Goal: Find specific page/section: Find specific page/section

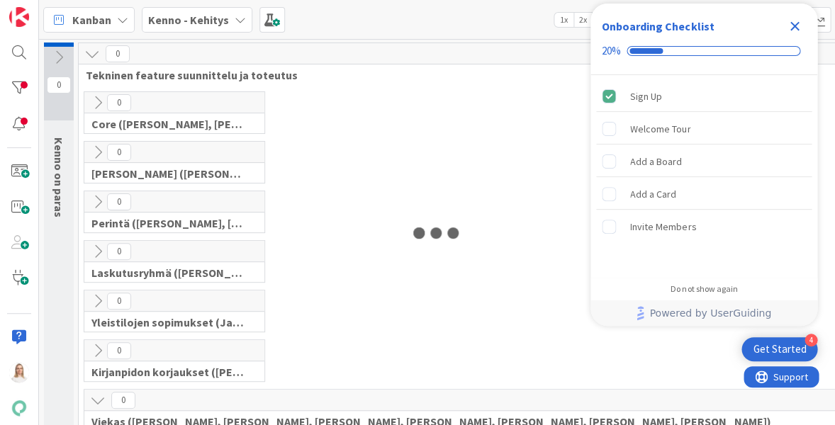
click at [792, 18] on icon "Close Checklist" at bounding box center [794, 26] width 17 height 17
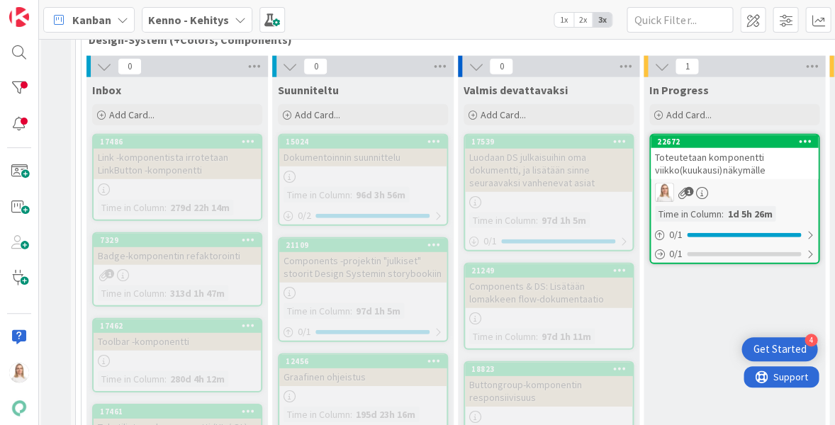
scroll to position [6289, 3]
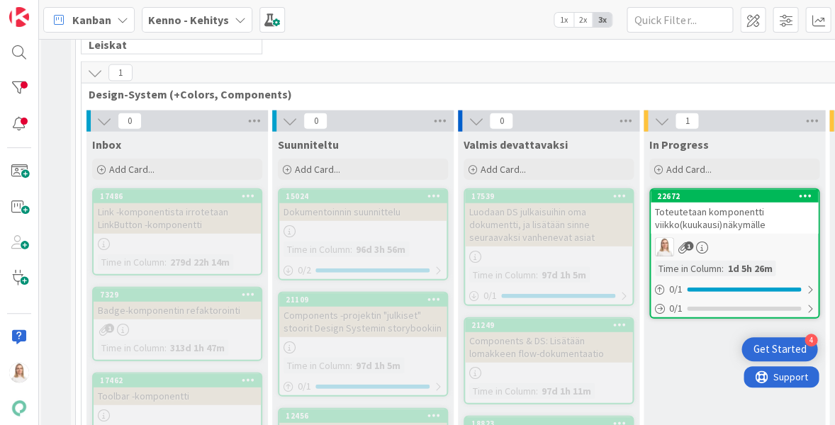
click at [705, 191] on div "22672" at bounding box center [737, 196] width 161 height 10
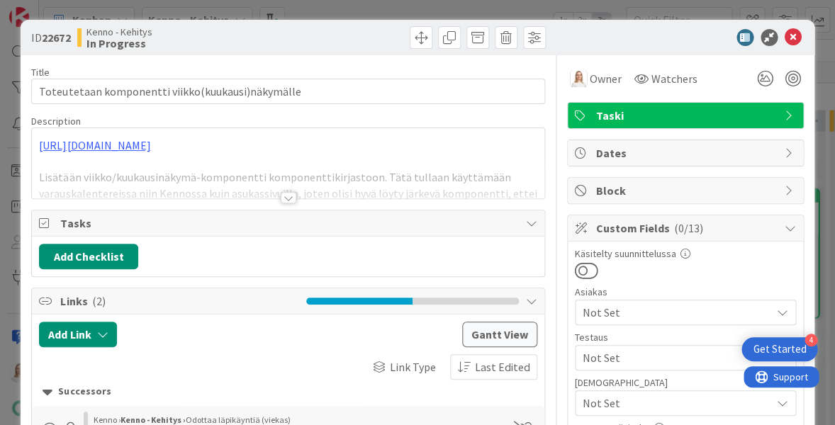
click at [288, 198] on div at bounding box center [289, 197] width 16 height 11
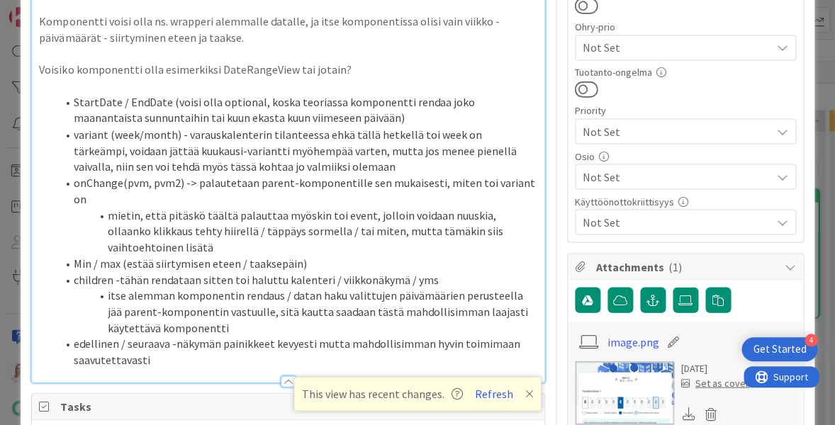
scroll to position [602, 0]
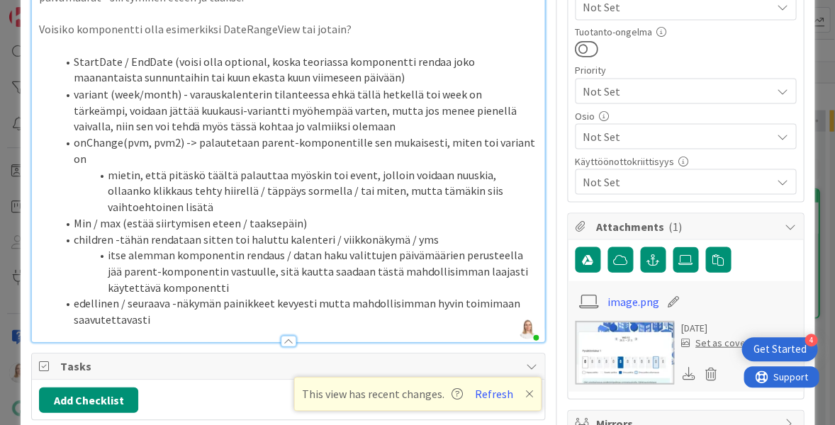
click at [128, 179] on li "mietin, että pitäskö täältä palauttaa myöskin toi event, jolloin voidaan nuuski…" at bounding box center [296, 191] width 481 height 48
drag, startPoint x: 74, startPoint y: 157, endPoint x: 184, endPoint y: 156, distance: 109.2
click at [184, 156] on li "onChange(pvm, pvm2) -> palautetaan parent-komponentille sen mukaisesti, miten t…" at bounding box center [296, 150] width 481 height 32
copy li "onChange(pvm, pvm2)"
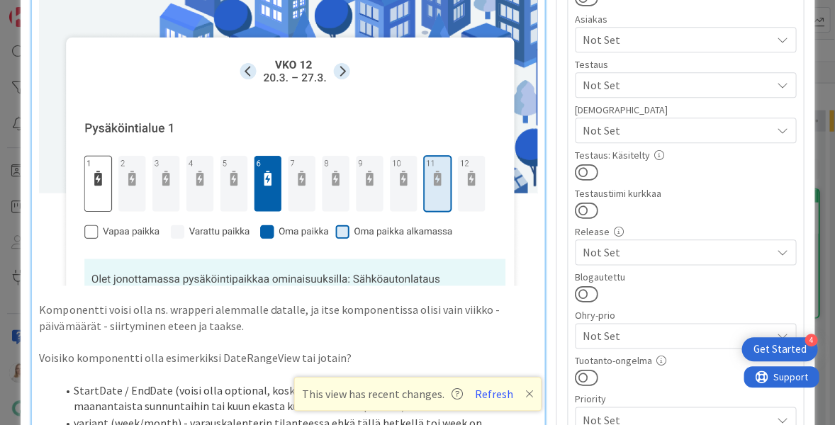
scroll to position [259, 0]
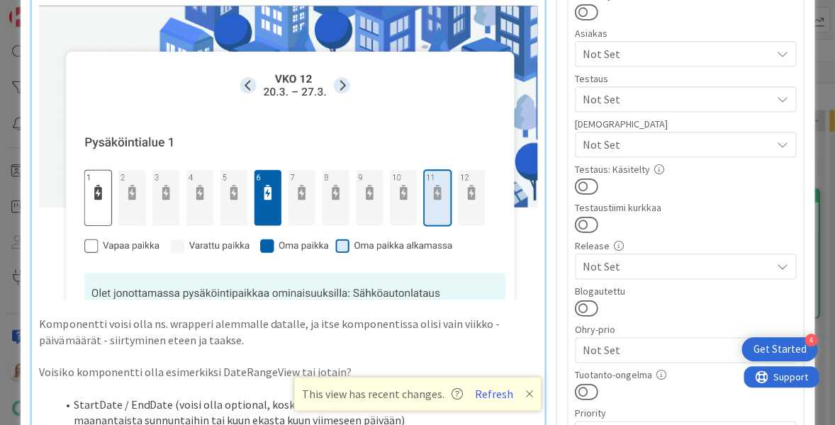
click at [380, 151] on img at bounding box center [288, 150] width 498 height 299
